Goal: Transaction & Acquisition: Purchase product/service

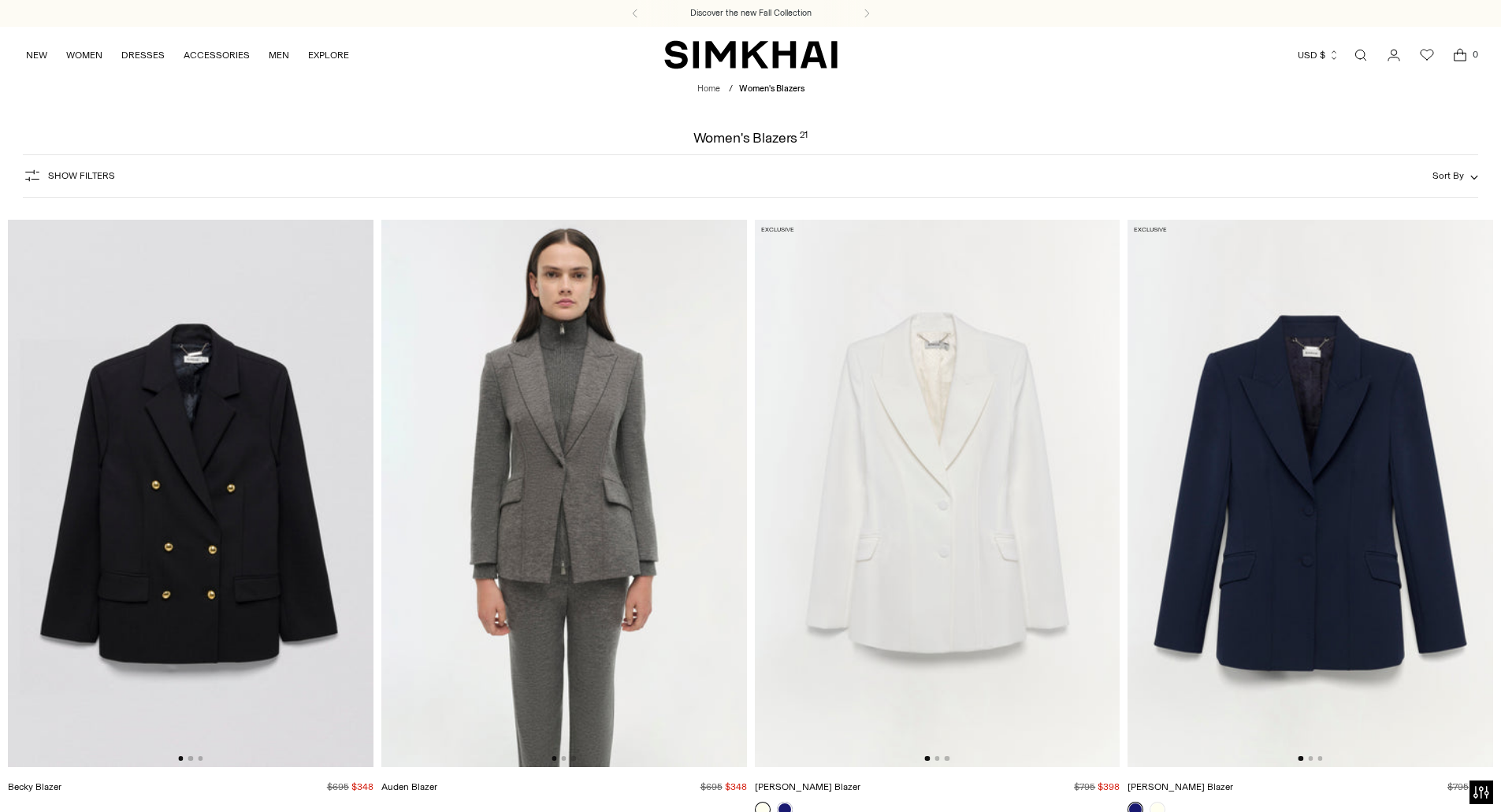
click at [550, 326] on img at bounding box center [564, 493] width 365 height 548
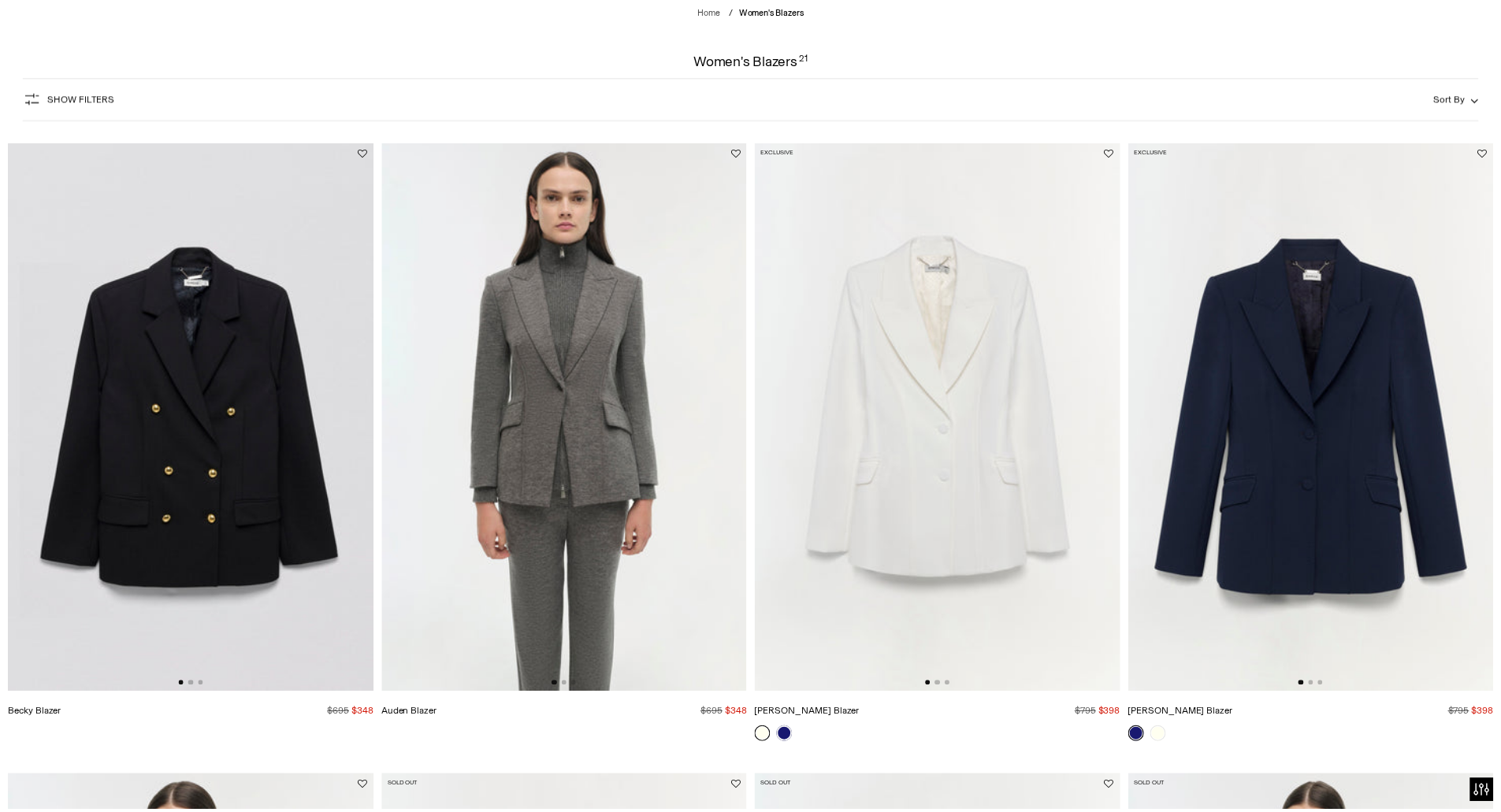
scroll to position [79, 0]
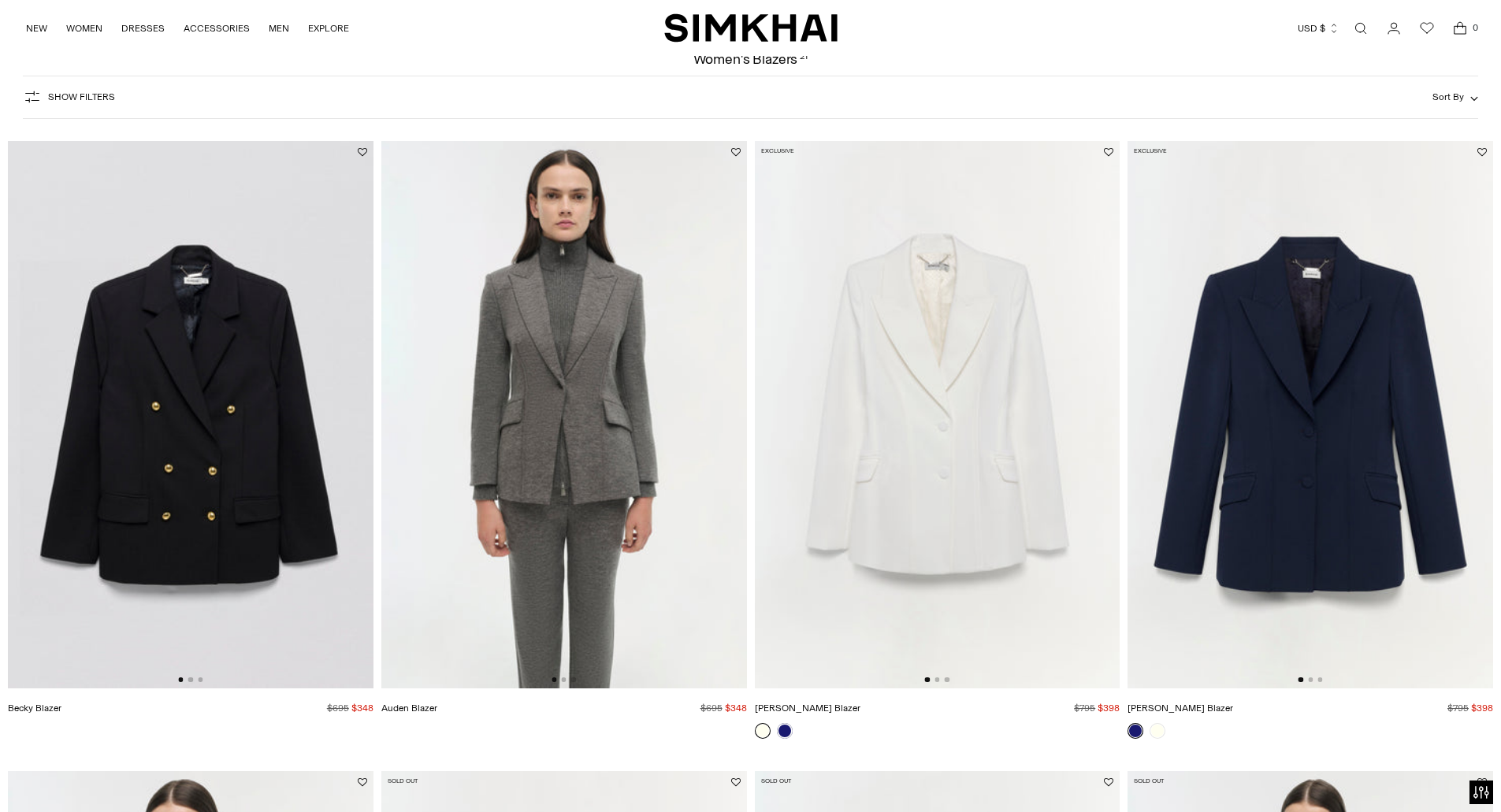
click at [591, 451] on img at bounding box center [564, 414] width 365 height 548
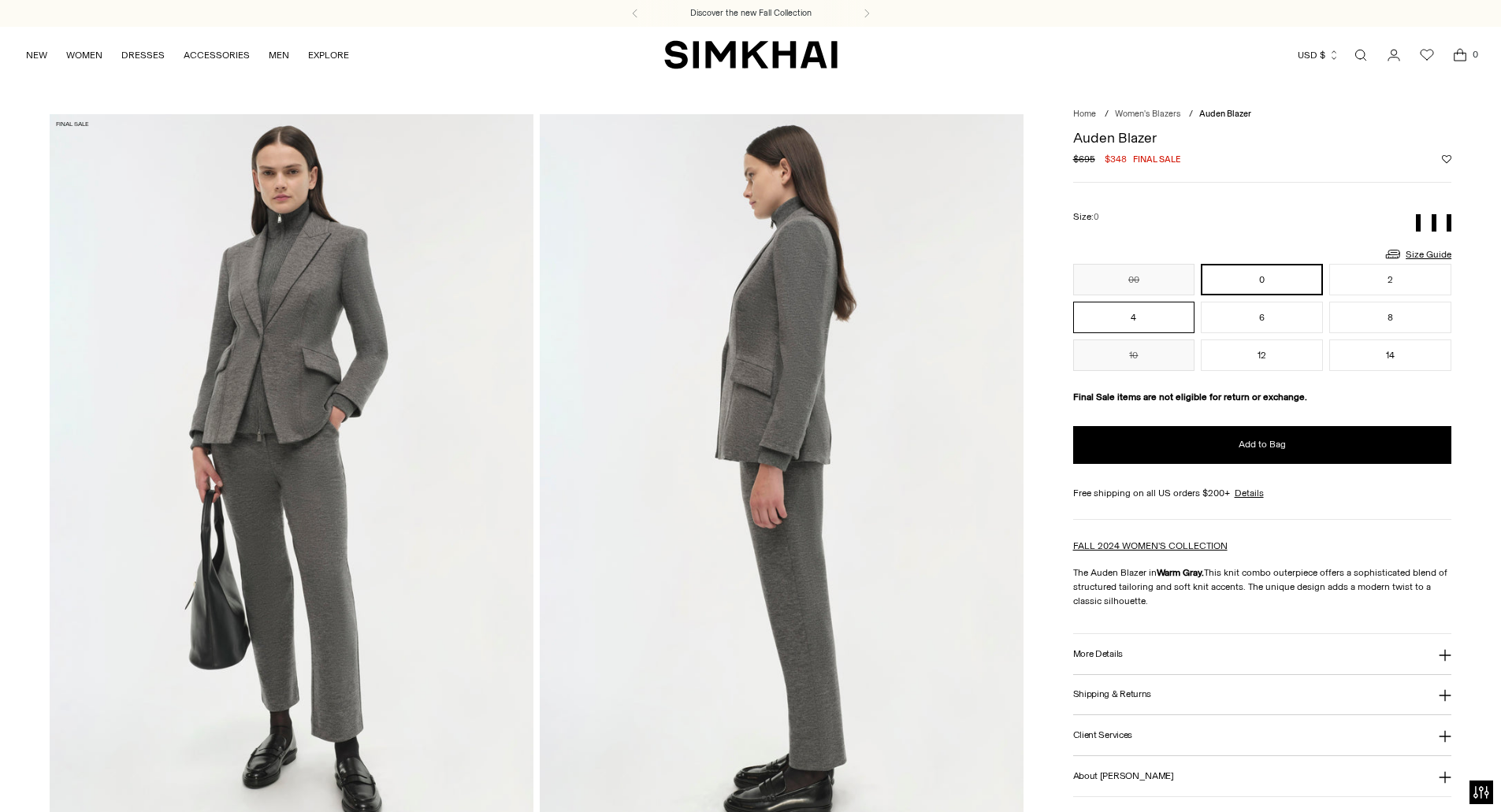
click at [1149, 320] on button "4" at bounding box center [1134, 318] width 122 height 31
